Goal: Task Accomplishment & Management: Use online tool/utility

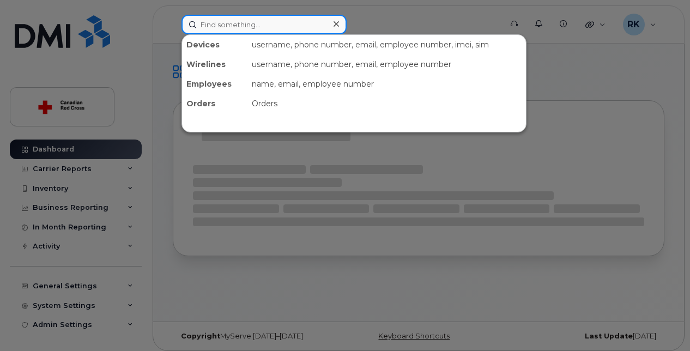
click at [232, 16] on input at bounding box center [264, 25] width 165 height 20
paste input "204-588-8827"
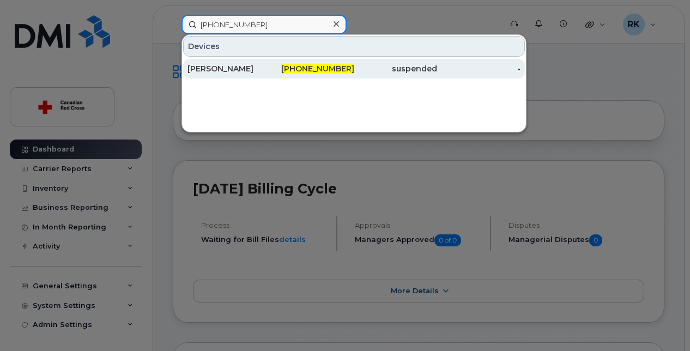
type input "204-588-8827"
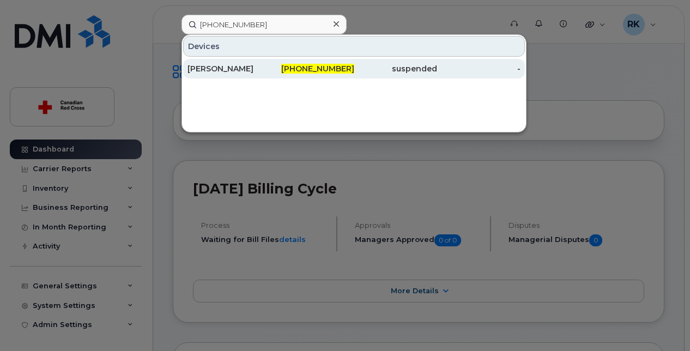
click at [250, 64] on div "[PERSON_NAME]" at bounding box center [229, 68] width 83 height 11
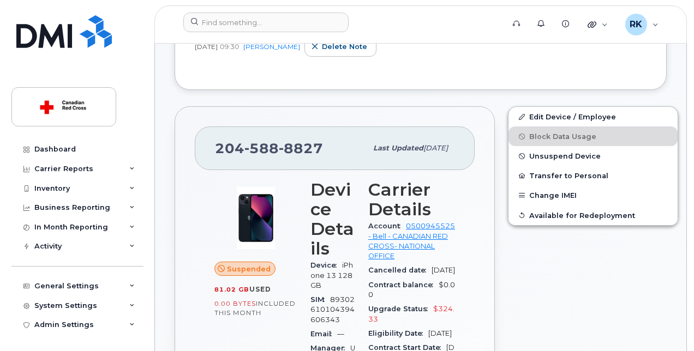
scroll to position [254, 0]
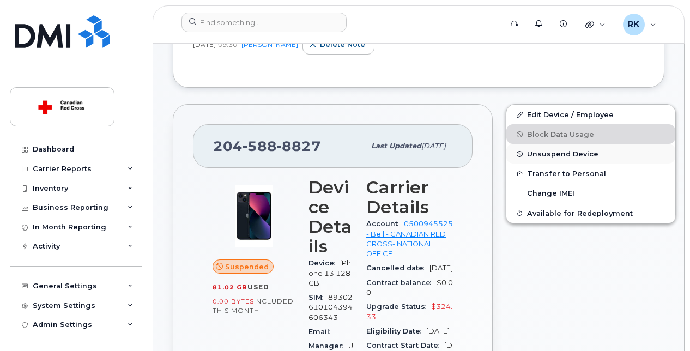
click at [553, 151] on span "Unsuspend Device" at bounding box center [562, 154] width 71 height 8
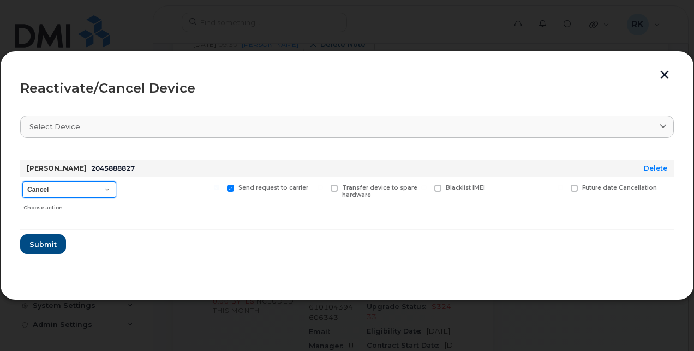
click at [103, 191] on select "Cancel Suspend - Extend Suspension Reactivate" at bounding box center [69, 190] width 94 height 16
select select "[object Object]"
click at [22, 182] on select "Cancel Suspend - Extend Suspension Reactivate" at bounding box center [69, 190] width 94 height 16
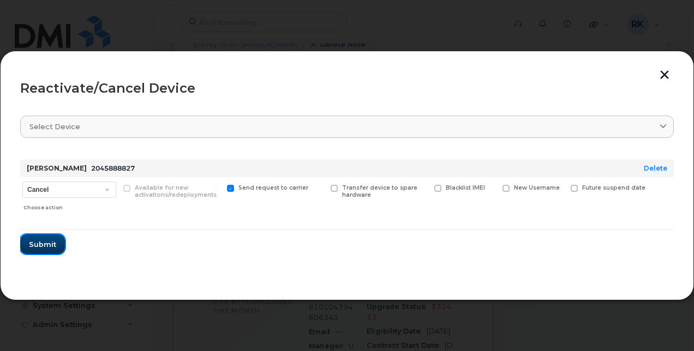
click at [43, 246] on span "Submit" at bounding box center [42, 244] width 27 height 10
